Goal: Navigation & Orientation: Find specific page/section

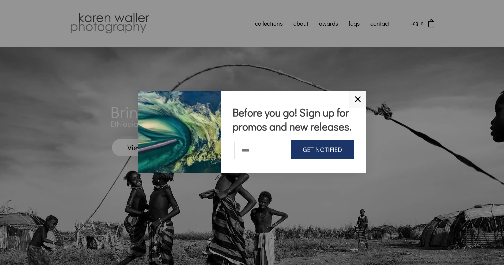
click at [358, 94] on link "✕" at bounding box center [358, 99] width 17 height 17
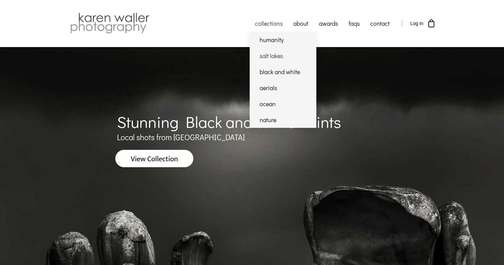
click at [265, 56] on link "salt lakes" at bounding box center [283, 56] width 67 height 16
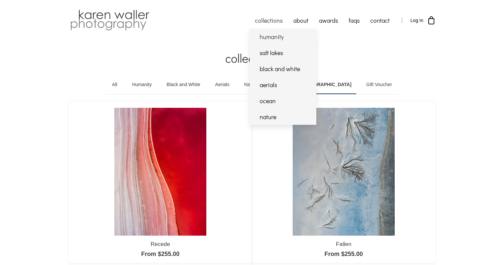
scroll to position [2, 0]
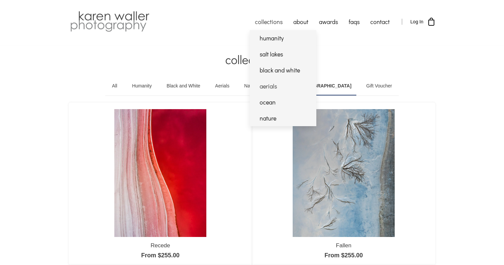
click at [273, 88] on link "aerials" at bounding box center [283, 86] width 67 height 16
